Goal: Task Accomplishment & Management: Manage account settings

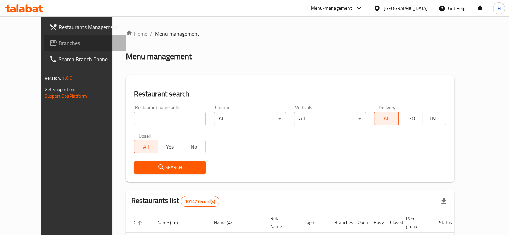
click at [59, 43] on span "Branches" at bounding box center [90, 43] width 62 height 8
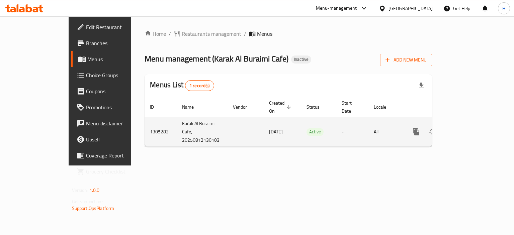
click at [468, 128] on icon "enhanced table" at bounding box center [464, 132] width 8 height 8
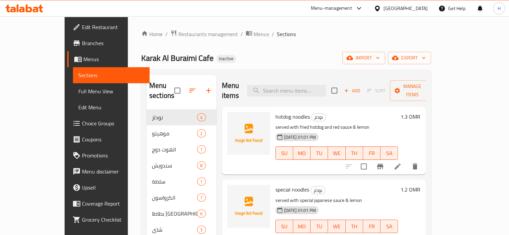
click at [254, 67] on div "Home / Restaurants management / Menus / Sections Karak Al Buraimi Cafe Inactive…" at bounding box center [286, 202] width 290 height 344
click at [254, 37] on span "Menus" at bounding box center [261, 34] width 15 height 8
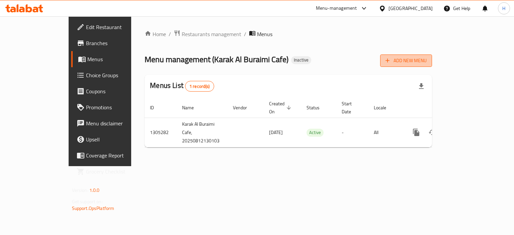
click at [426, 57] on span "Add New Menu" at bounding box center [405, 61] width 41 height 8
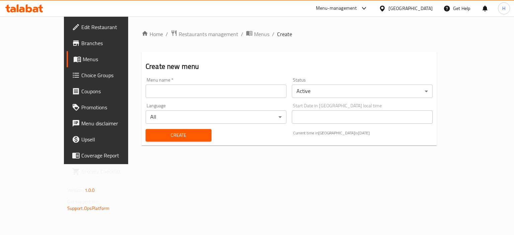
drag, startPoint x: 222, startPoint y: 103, endPoint x: 223, endPoint y: 99, distance: 3.9
click at [223, 103] on div "Language All ​" at bounding box center [216, 114] width 146 height 26
click at [223, 94] on input "text" at bounding box center [215, 91] width 141 height 13
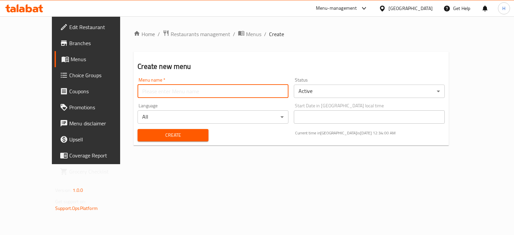
type input "Menu"
click at [143, 137] on span "Create" at bounding box center [173, 135] width 60 height 8
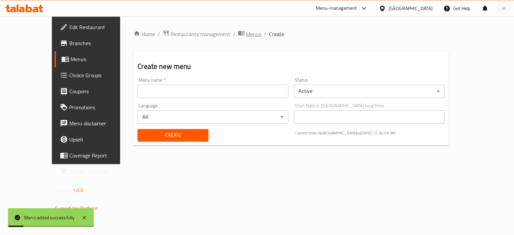
click at [246, 33] on span "Menus" at bounding box center [253, 34] width 15 height 8
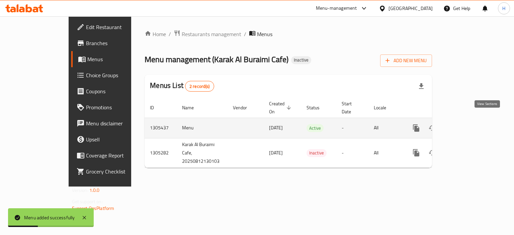
click at [468, 124] on icon "enhanced table" at bounding box center [464, 128] width 8 height 8
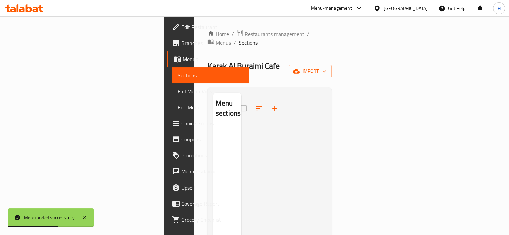
click at [332, 52] on div "Home / Restaurants management / Menus / Sections Karak Al Buraimi Cafe Inactive…" at bounding box center [269, 181] width 124 height 303
click at [326, 67] on span "import" at bounding box center [310, 71] width 32 height 8
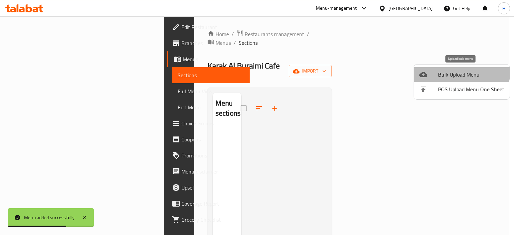
click at [449, 69] on li "Bulk Upload Menu" at bounding box center [462, 74] width 96 height 15
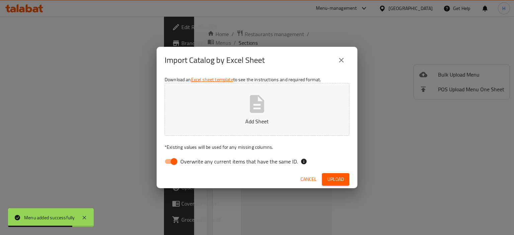
click at [244, 164] on span "Overwrite any current items that have the same ID." at bounding box center [238, 162] width 117 height 8
click at [193, 164] on input "Overwrite any current items that have the same ID." at bounding box center [174, 161] width 38 height 13
checkbox input "false"
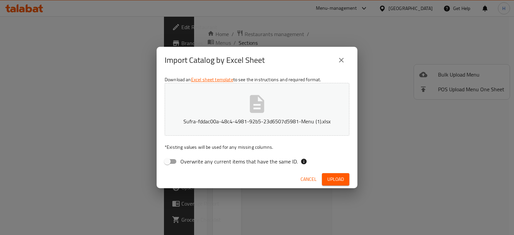
click at [339, 180] on span "Upload" at bounding box center [335, 179] width 17 height 8
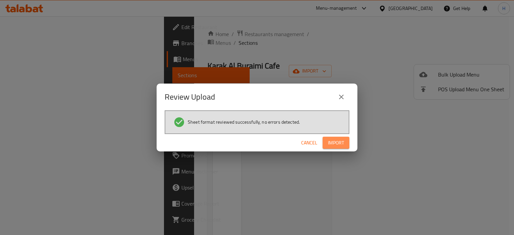
click at [338, 140] on span "Import" at bounding box center [336, 143] width 16 height 8
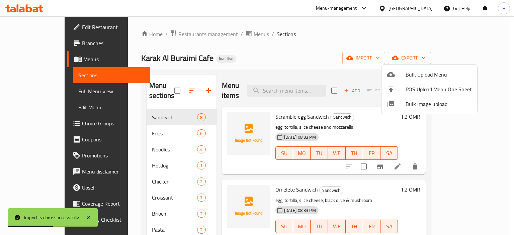
click at [271, 74] on div at bounding box center [257, 117] width 514 height 235
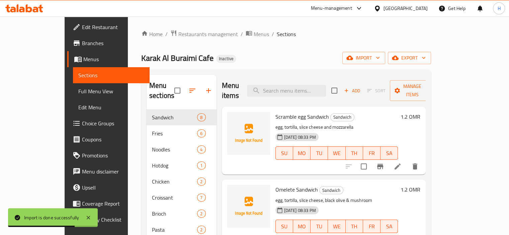
click at [78, 93] on span "Full Menu View" at bounding box center [111, 91] width 66 height 8
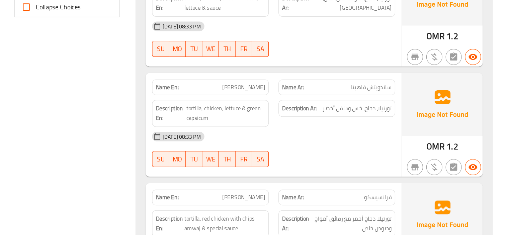
scroll to position [289, 0]
click at [249, 137] on span "tortilla, chicken, lettuce & green capsicum" at bounding box center [274, 133] width 66 height 16
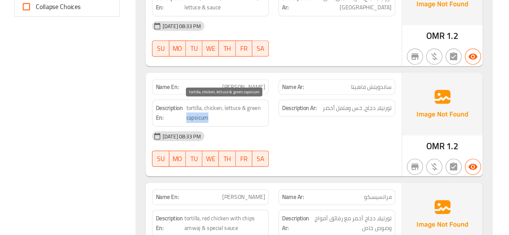
click at [249, 137] on span "tortilla, chicken, lettuce & green capsicum" at bounding box center [274, 133] width 66 height 16
copy span "capsicum"
click at [314, 142] on div "Description Ar: تورتيلا، دجاج، خس وفلفل أخضر" at bounding box center [366, 133] width 105 height 30
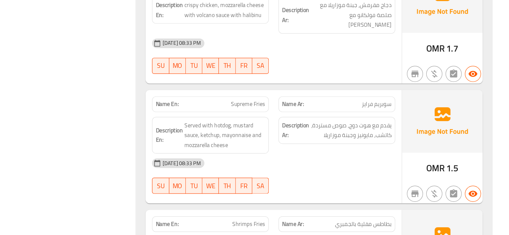
scroll to position [948, 0]
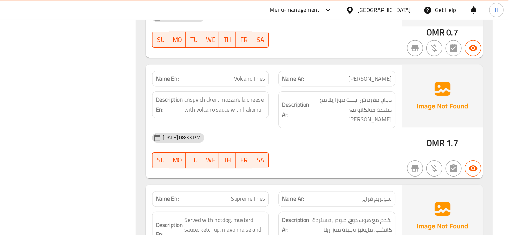
copy span "Volcano Fries"
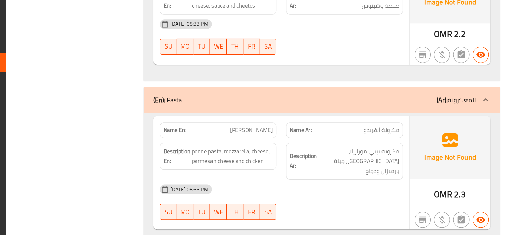
scroll to position [2993, 0]
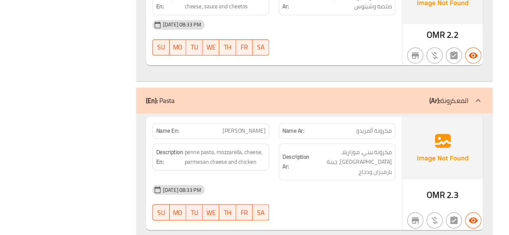
copy span "Alfredo Pasta"
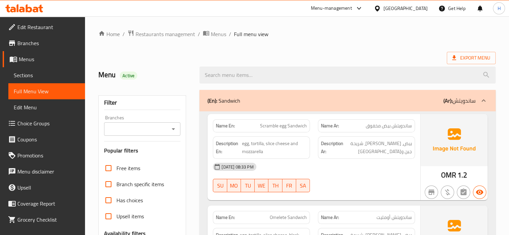
click at [29, 73] on span "Sections" at bounding box center [47, 75] width 66 height 8
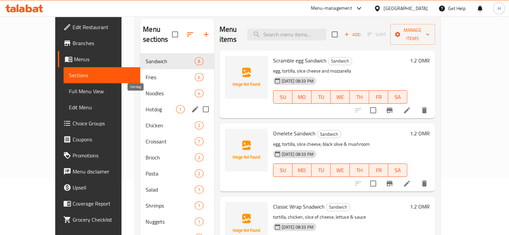
scroll to position [126, 0]
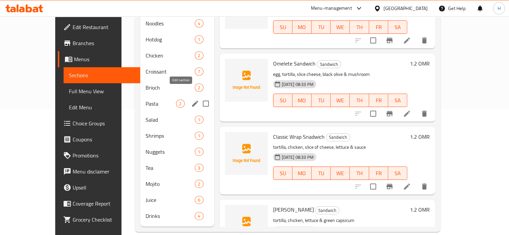
click at [191, 100] on icon "edit" at bounding box center [195, 104] width 8 height 8
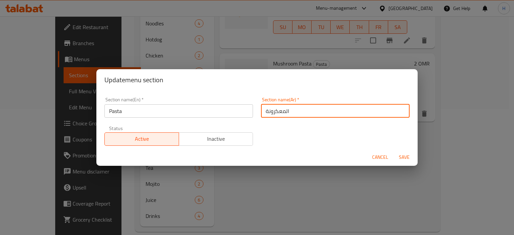
click at [278, 113] on input "المعكرونة" at bounding box center [335, 110] width 148 height 13
type input "المكرونة"
click at [404, 157] on span "Save" at bounding box center [404, 157] width 16 height 8
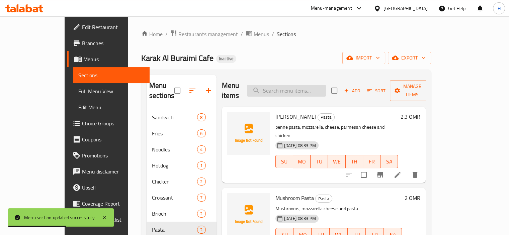
click at [282, 85] on input "search" at bounding box center [286, 91] width 79 height 12
paste input "Alfredo Pasta"
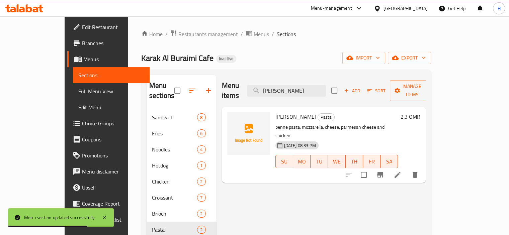
type input "Alfredo Pasta"
click at [401, 171] on icon at bounding box center [397, 175] width 8 height 8
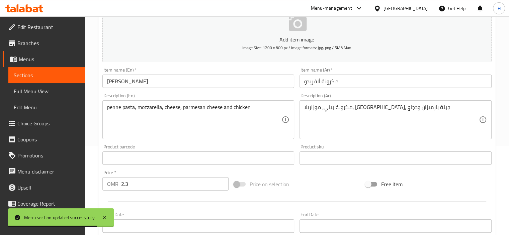
scroll to position [92, 0]
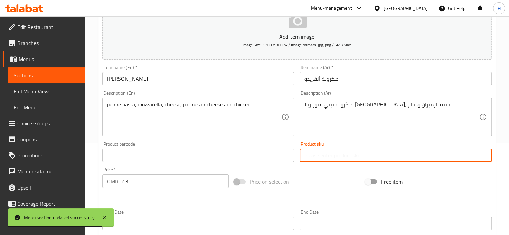
drag, startPoint x: 336, startPoint y: 152, endPoint x: 349, endPoint y: 133, distance: 23.3
click at [349, 133] on div "Add item image Image Size: 1200 x 800 px / Image formats: jpg, png / 5MB Max. I…" at bounding box center [297, 140] width 394 height 288
click at [349, 133] on textarea "مكرونة بيني، موزاريلا، [GEOGRAPHIC_DATA]، جبنة بارميزان ودجاج" at bounding box center [391, 117] width 175 height 32
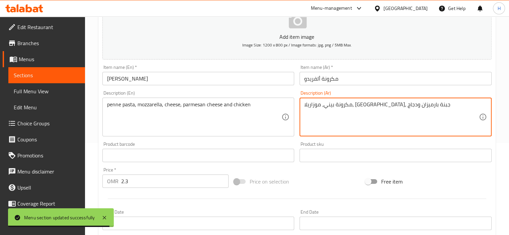
click at [349, 133] on textarea "مكرونة بيني، موزاريلا، [GEOGRAPHIC_DATA]، جبنة بارميزان ودجاج" at bounding box center [391, 117] width 175 height 32
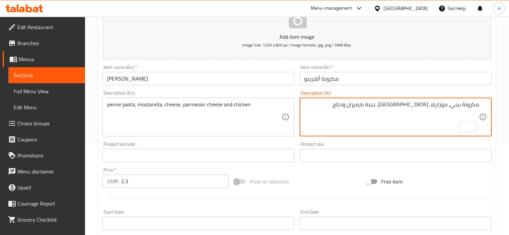
click at [178, 93] on div "Description (En) penne pasta, mozzarella, cheese, parmesan cheese and chicken D…" at bounding box center [198, 114] width 192 height 46
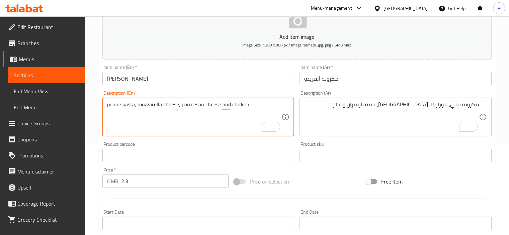
type textarea "penne pasta, mozzarella cheese, parmesan cheese and chicken"
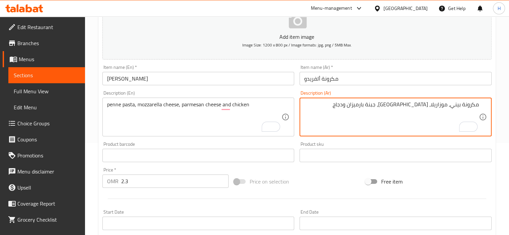
click at [425, 106] on textarea "مكرونة بيني، موزاريلا، [GEOGRAPHIC_DATA]، جبنة بارميزان ودجاج" at bounding box center [391, 117] width 175 height 32
click at [447, 106] on textarea "مكرونة بيني، موزاريلا، ، جبنة بارميزان ودجاج" at bounding box center [391, 117] width 175 height 32
paste textarea "جبنة"
type textarea "مكرونة بيني، جبنة موزاريلا، ، جبنة بارميزان ودجاج"
click at [294, 95] on div "Description (En) penne pasta, mozzarella cheese, parmesan cheese and chicken De…" at bounding box center [198, 113] width 197 height 51
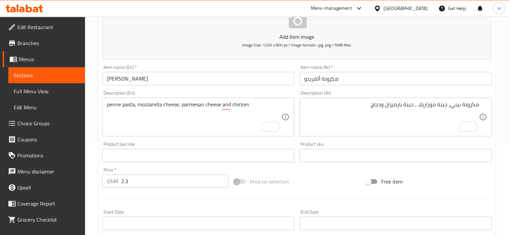
click at [220, 77] on input "[PERSON_NAME]" at bounding box center [198, 78] width 192 height 13
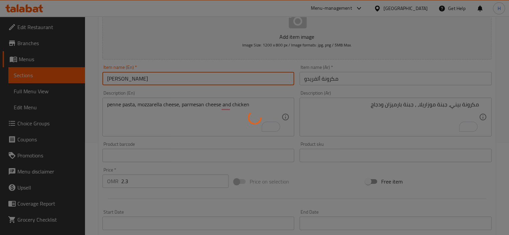
scroll to position [0, 0]
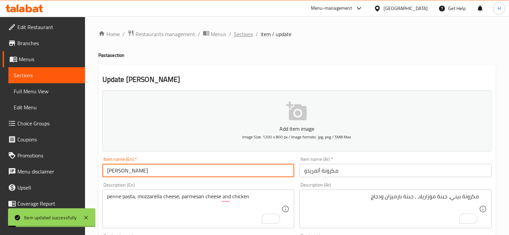
click at [243, 32] on span "Sections" at bounding box center [243, 34] width 19 height 8
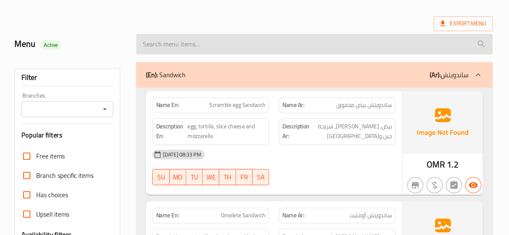
scroll to position [2951, 0]
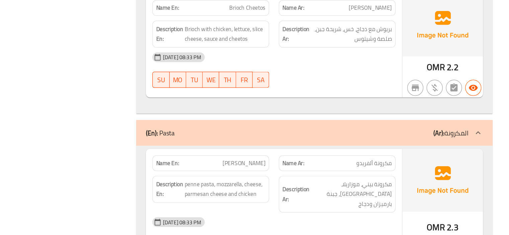
scroll to position [2972, 0]
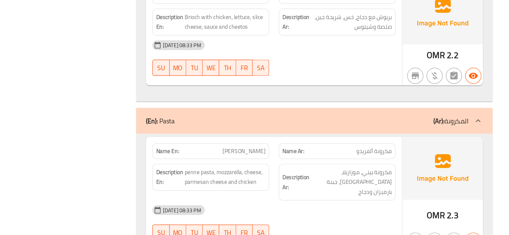
copy span "[PERSON_NAME]"
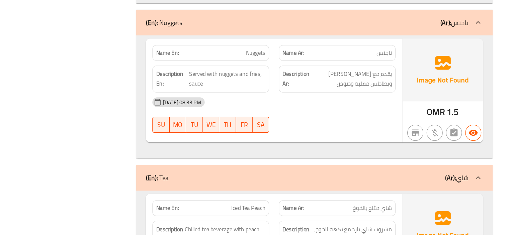
scroll to position [3584, 0]
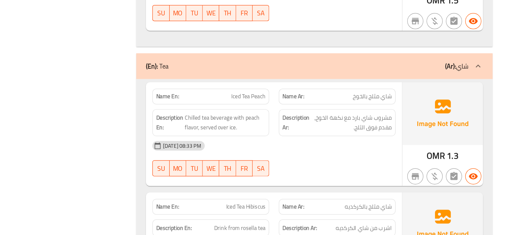
scroll to position [3653, 0]
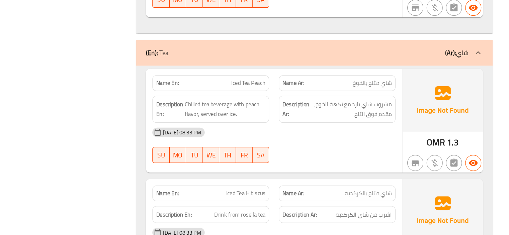
copy span "Iced Tea Hibiscus"
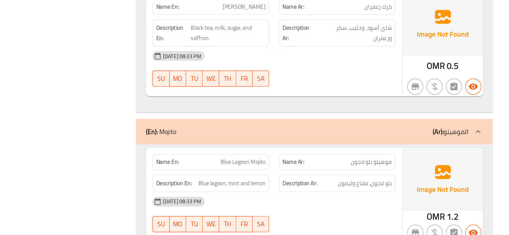
scroll to position [3892, 0]
copy span "Blue Lagoon Mojito"
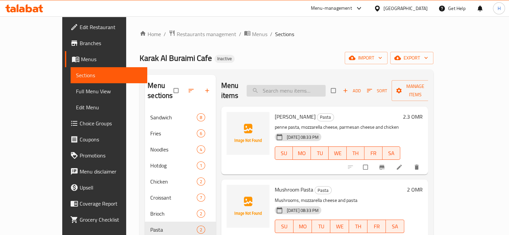
click at [292, 88] on input "search" at bounding box center [285, 91] width 79 height 12
paste input "Iced Tea Hibiscus"
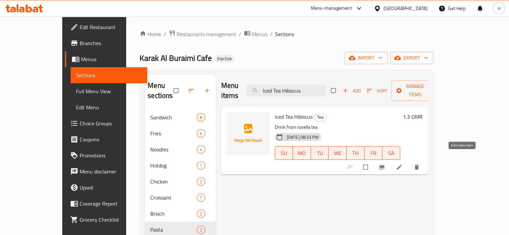
type input "Iced Tea Hibiscus"
click at [402, 164] on icon at bounding box center [399, 167] width 7 height 7
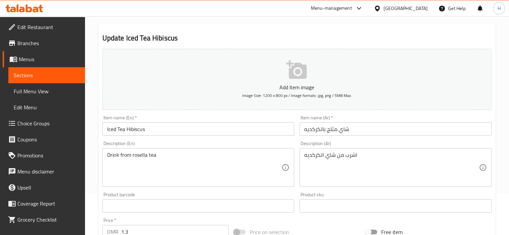
scroll to position [43, 0]
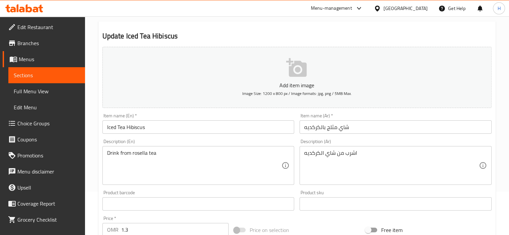
click at [135, 124] on input "Iced Tea Hibiscus" at bounding box center [198, 126] width 192 height 13
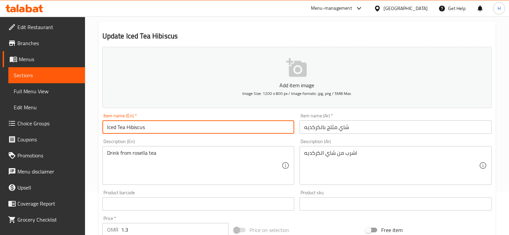
click at [135, 124] on input "Iced Tea Hibiscus" at bounding box center [198, 126] width 192 height 13
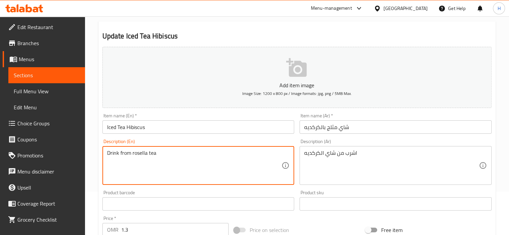
click at [175, 174] on textarea "Drink from rosella tea" at bounding box center [194, 166] width 175 height 32
click at [223, 151] on textarea "Drink from rosella tea" at bounding box center [194, 166] width 175 height 32
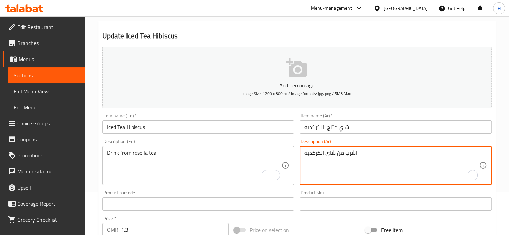
click at [371, 166] on textarea "اشرب من شاي الكركديه" at bounding box center [391, 166] width 175 height 32
click at [295, 136] on div "Description (En) Drink from rosella tea Description (En)" at bounding box center [198, 161] width 197 height 51
click at [476, 152] on textarea "اشرب من شاي الكركديه" at bounding box center [391, 166] width 175 height 32
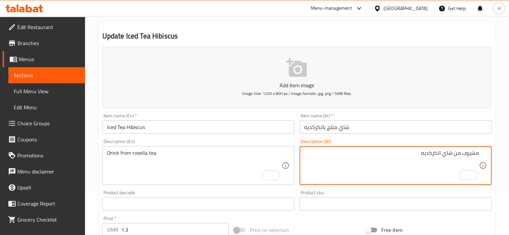
type textarea "مشروب من شاي الكركديه"
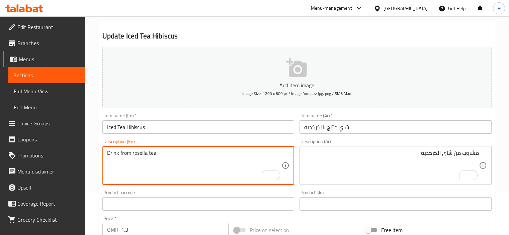
drag, startPoint x: 132, startPoint y: 153, endPoint x: 203, endPoint y: 140, distance: 72.2
click at [295, 145] on div "Description (En) Drink from rosella tea Description (En)" at bounding box center [198, 161] width 197 height 51
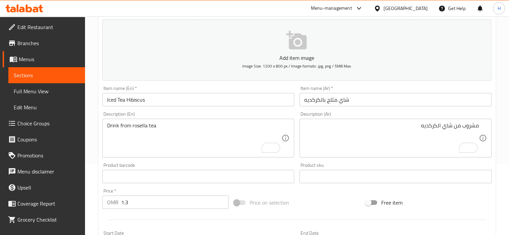
scroll to position [73, 0]
click at [207, 99] on input "Iced Tea Hibiscus" at bounding box center [198, 97] width 192 height 13
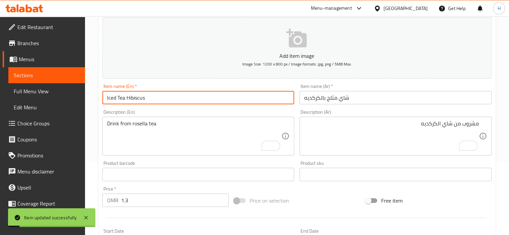
scroll to position [0, 0]
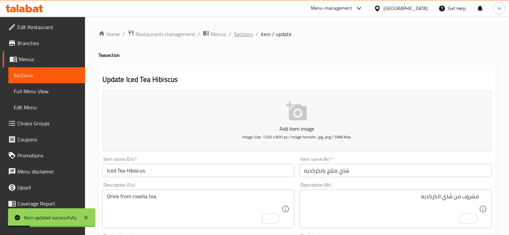
click at [242, 34] on span "Sections" at bounding box center [243, 34] width 19 height 8
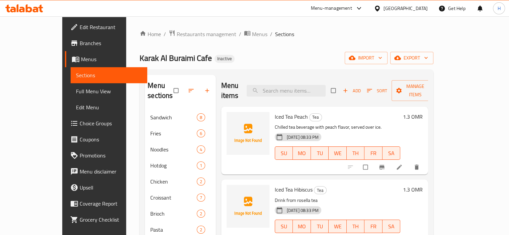
click at [311, 92] on div "Menu items Add Sort Manage items" at bounding box center [324, 91] width 207 height 32
click at [307, 86] on input "search" at bounding box center [285, 91] width 79 height 12
paste input "Mango Passion"
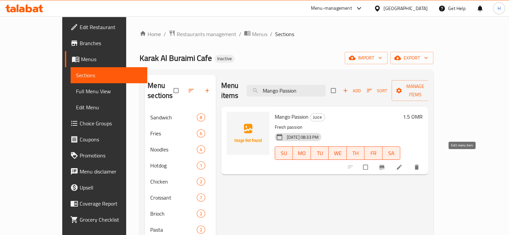
type input "Mango Passion"
click at [402, 164] on icon at bounding box center [399, 167] width 7 height 7
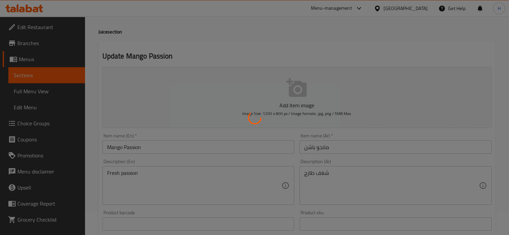
scroll to position [30, 0]
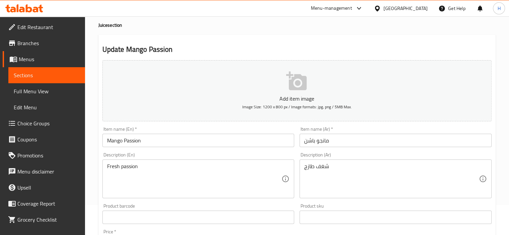
click at [308, 140] on input "مانجو باشن" at bounding box center [395, 140] width 192 height 13
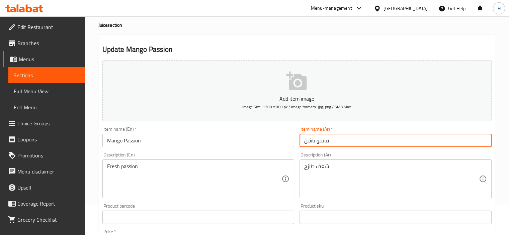
click at [308, 140] on input "مانجو باشن" at bounding box center [395, 140] width 192 height 13
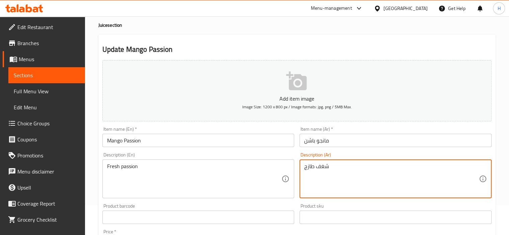
click at [310, 179] on textarea "شغف طازج" at bounding box center [391, 179] width 175 height 32
click at [412, 183] on textarea "شغف طازج" at bounding box center [391, 179] width 175 height 32
click at [468, 167] on textarea "شغف طازج" at bounding box center [391, 179] width 175 height 32
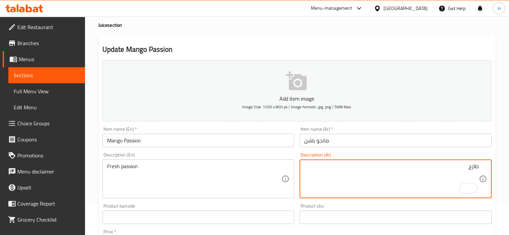
paste textarea "باشن"
type textarea "ط"
paste textarea "باشن"
type textarea "باشن طازج"
click at [175, 140] on input "Mango Passion" at bounding box center [198, 140] width 192 height 13
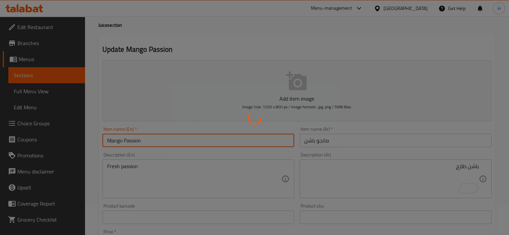
scroll to position [0, 0]
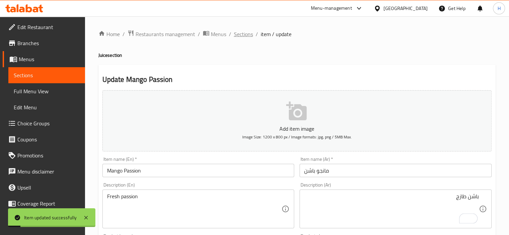
click at [242, 34] on span "Sections" at bounding box center [243, 34] width 19 height 8
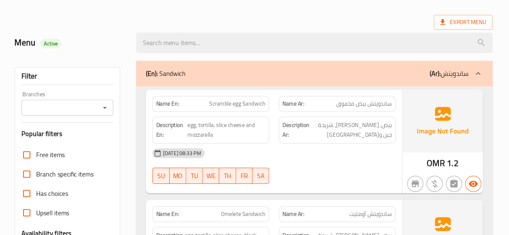
scroll to position [3869, 0]
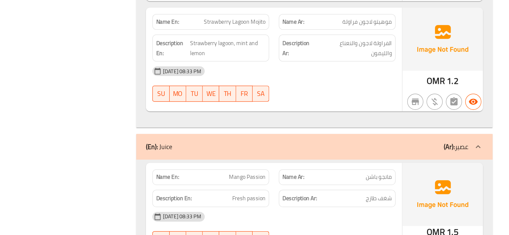
scroll to position [4096, 0]
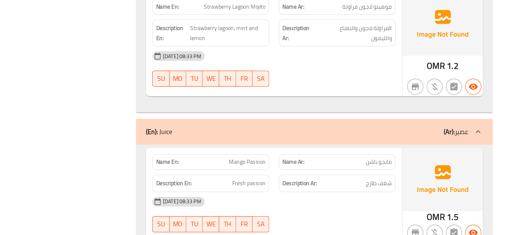
copy span "Mango Passion"
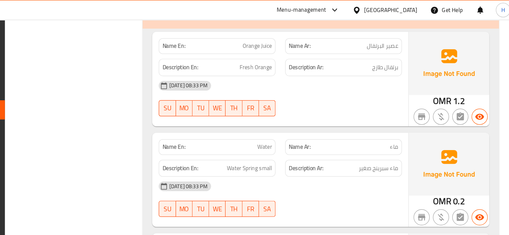
scroll to position [4751, 0]
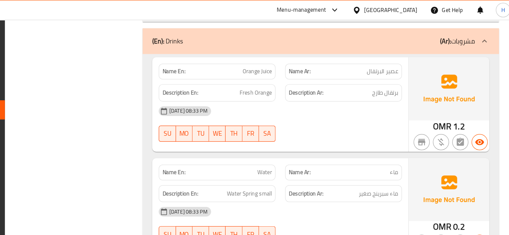
copy span "Kinza"
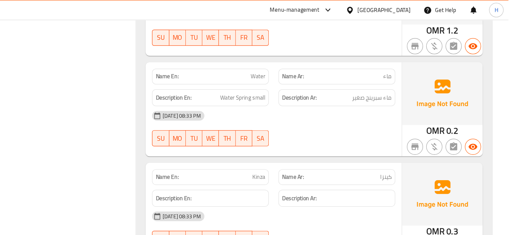
scroll to position [4831, 0]
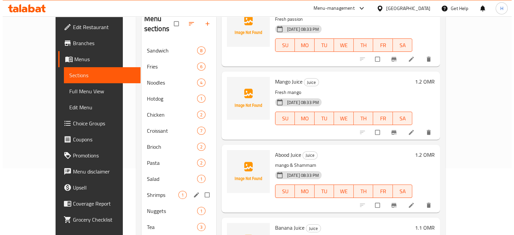
scroll to position [67, 0]
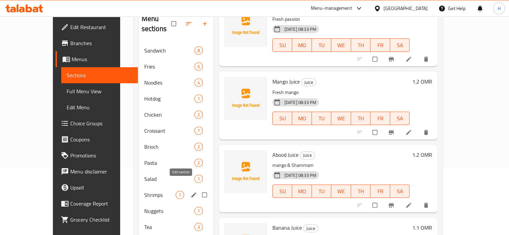
click at [191, 192] on icon "edit" at bounding box center [193, 194] width 5 height 5
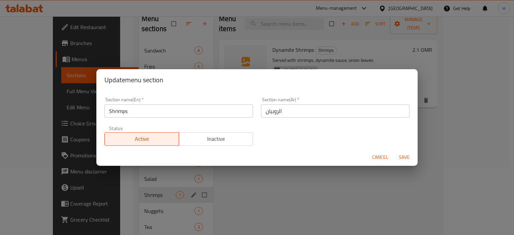
click at [284, 116] on input "الروبيان" at bounding box center [335, 110] width 148 height 13
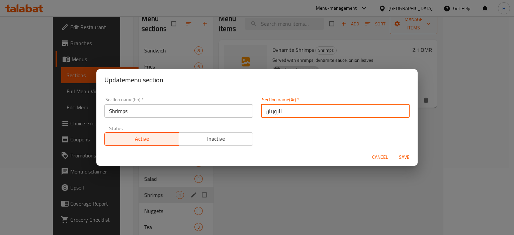
click at [283, 115] on input "الروبيان" at bounding box center [335, 110] width 148 height 13
type input "الجمبري"
click at [393, 151] on button "Save" at bounding box center [403, 157] width 21 height 12
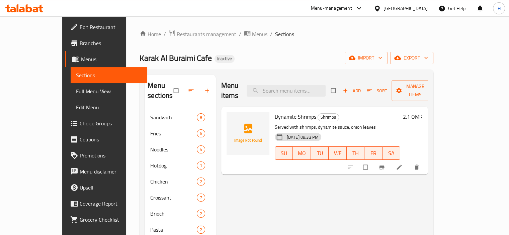
click at [24, 15] on div at bounding box center [24, 8] width 48 height 13
click at [24, 11] on icon at bounding box center [22, 10] width 6 height 6
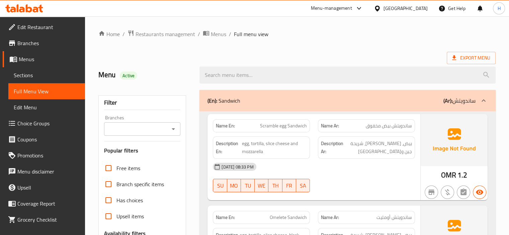
scroll to position [219, 0]
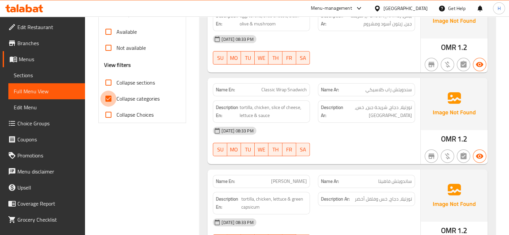
click at [108, 95] on input "Collapse categories" at bounding box center [108, 99] width 16 height 16
checkbox input "false"
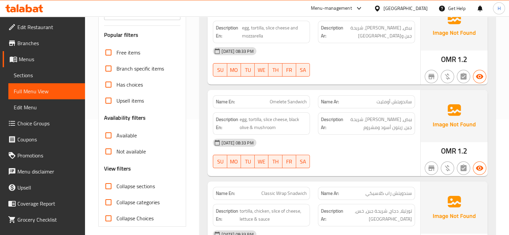
scroll to position [116, 0]
click at [106, 189] on input "Collapse sections" at bounding box center [108, 186] width 16 height 16
checkbox input "true"
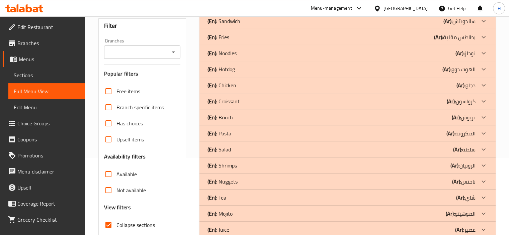
scroll to position [115, 0]
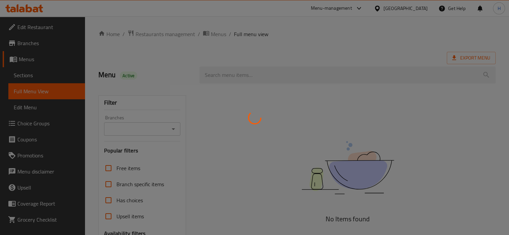
scroll to position [120, 0]
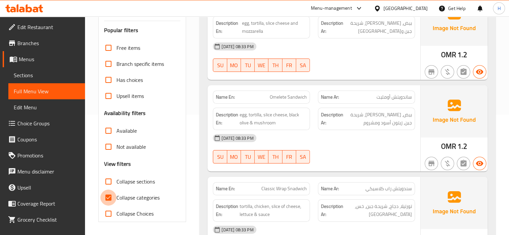
click at [107, 198] on input "Collapse categories" at bounding box center [108, 198] width 16 height 16
checkbox input "false"
click at [109, 183] on input "Collapse sections" at bounding box center [108, 182] width 16 height 16
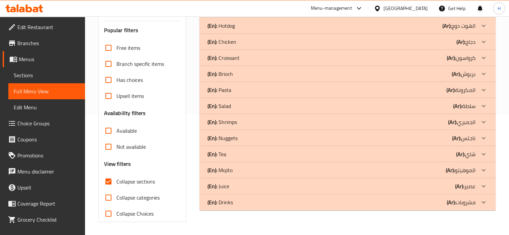
click at [109, 183] on input "Collapse sections" at bounding box center [108, 182] width 16 height 16
checkbox input "false"
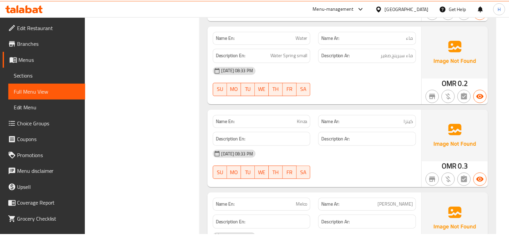
scroll to position [4873, 0]
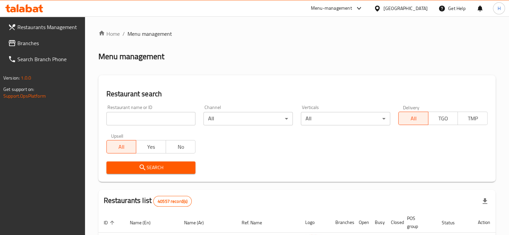
click at [33, 41] on span "Branches" at bounding box center [48, 43] width 62 height 8
